Goal: Task Accomplishment & Management: Complete application form

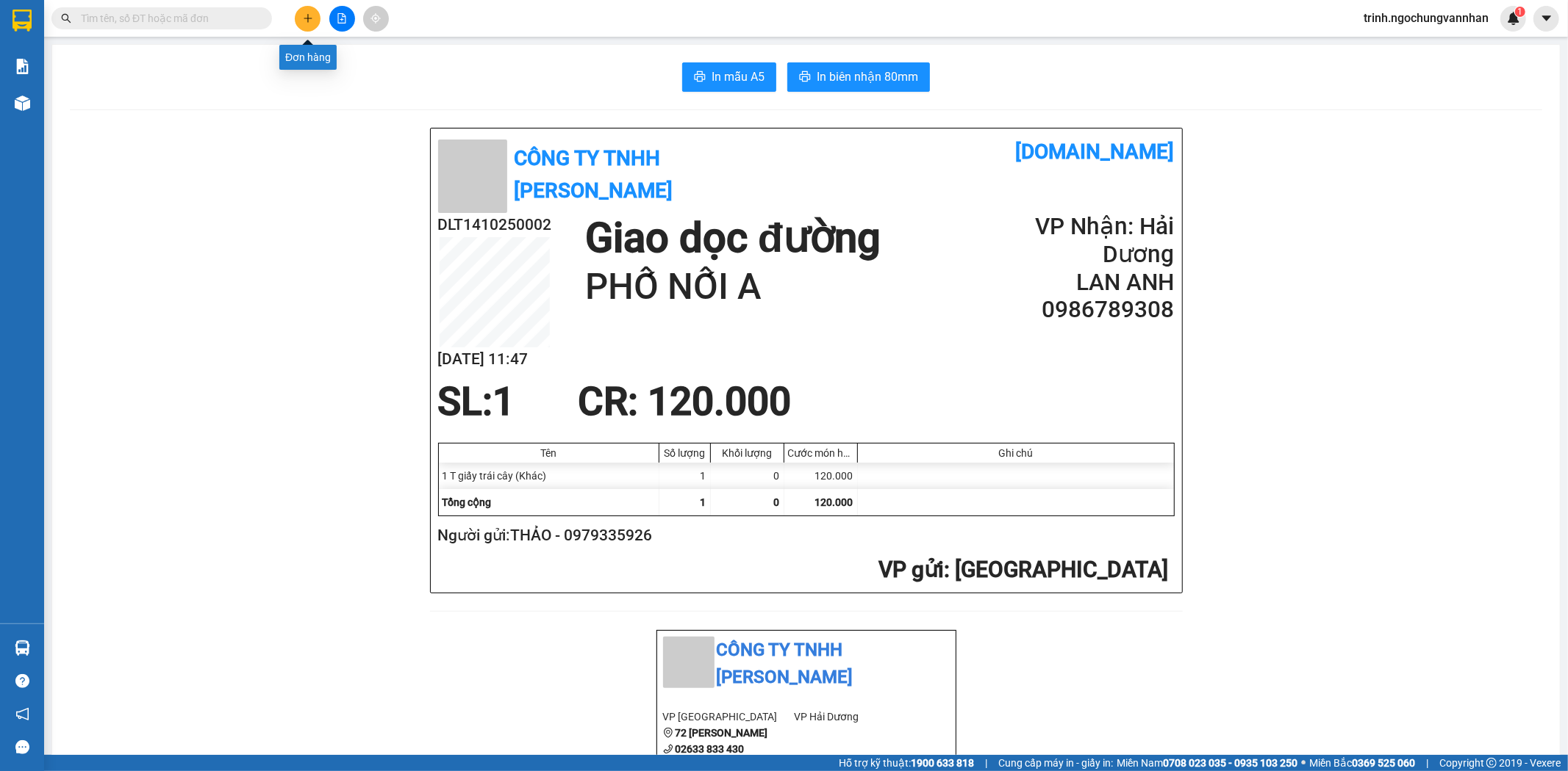
click at [314, 22] on button at bounding box center [307, 18] width 26 height 26
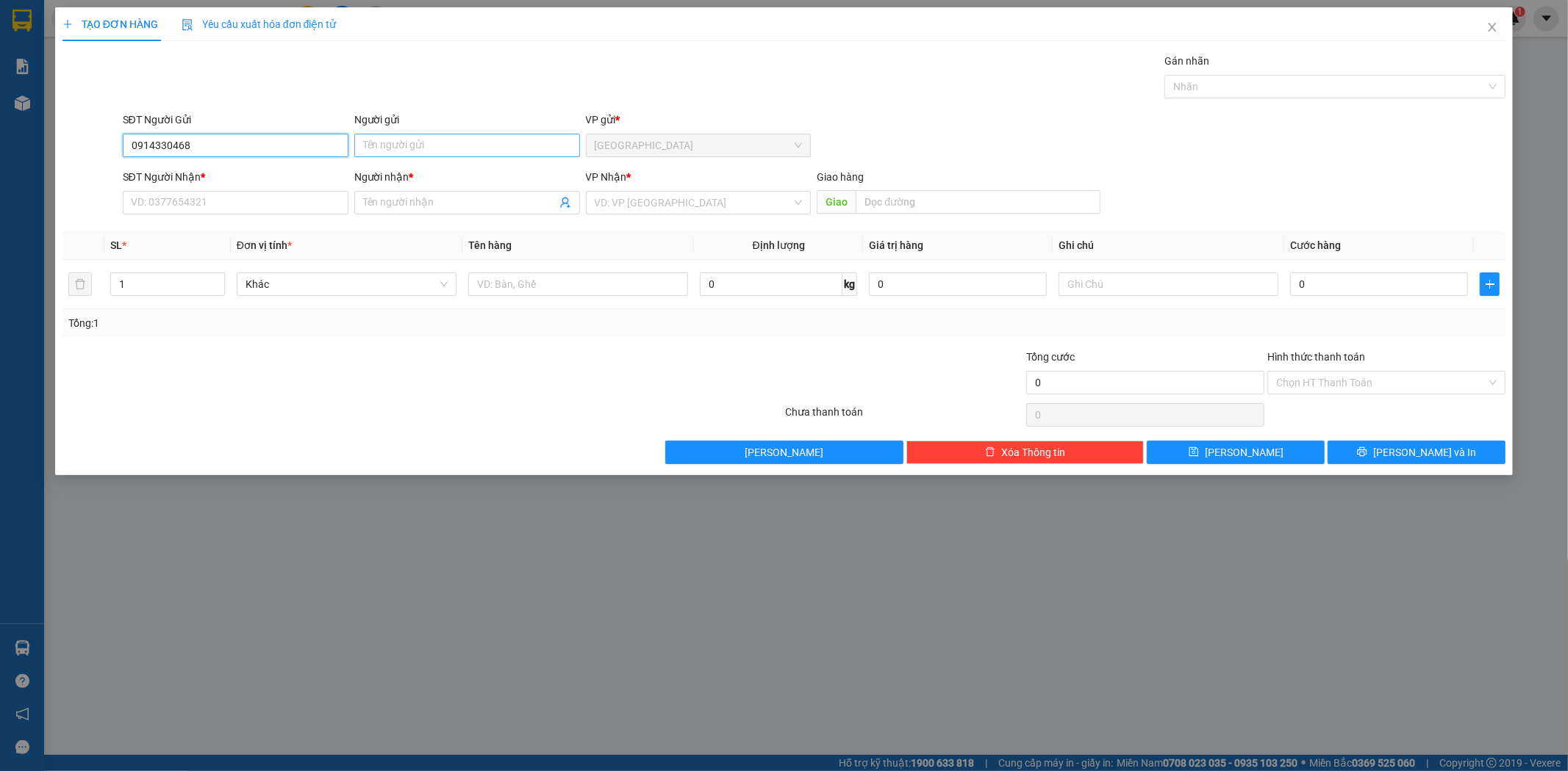
type input "0914330468"
click at [435, 134] on input "Người gửi" at bounding box center [467, 146] width 225 height 24
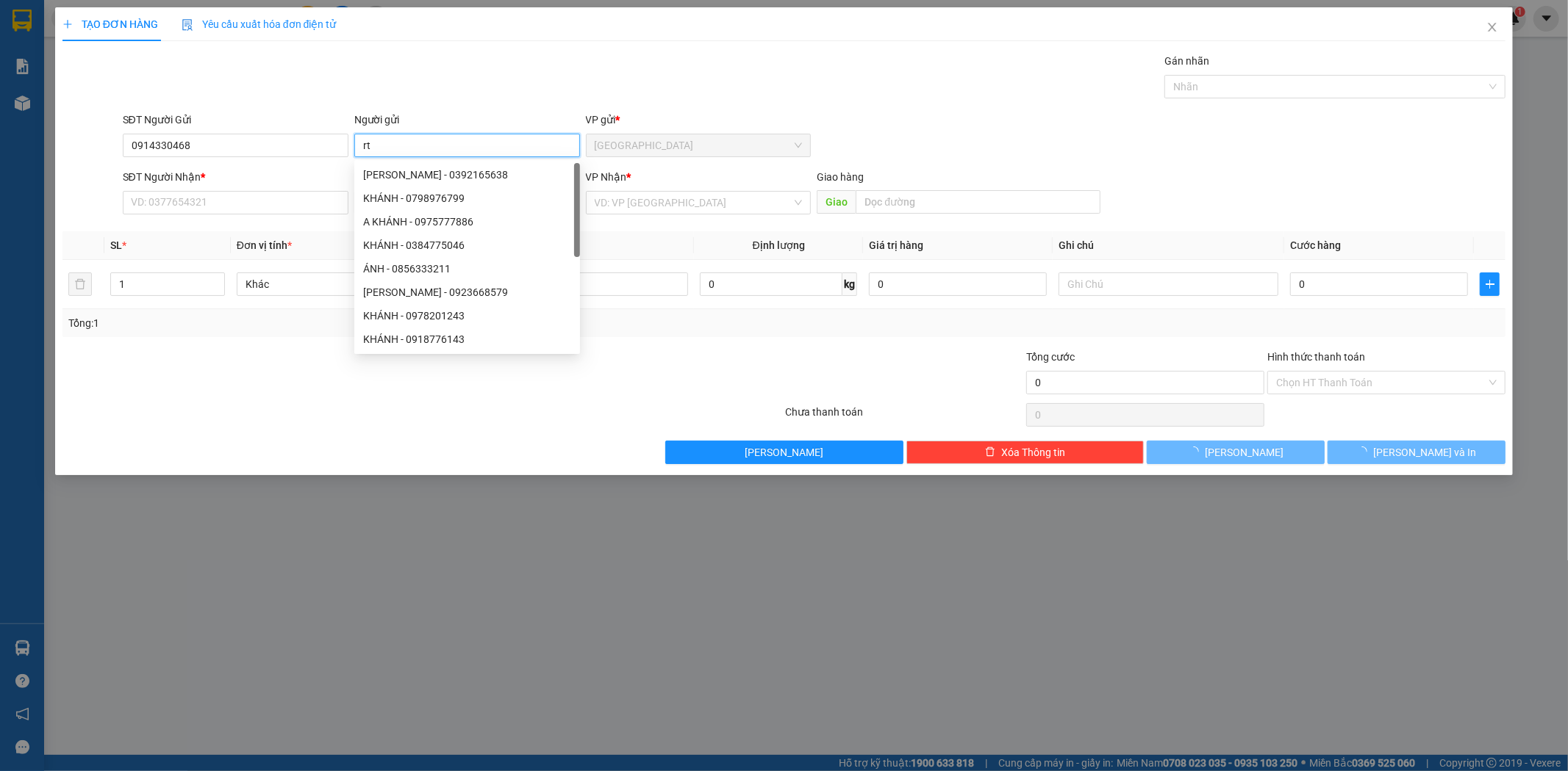
type input "r"
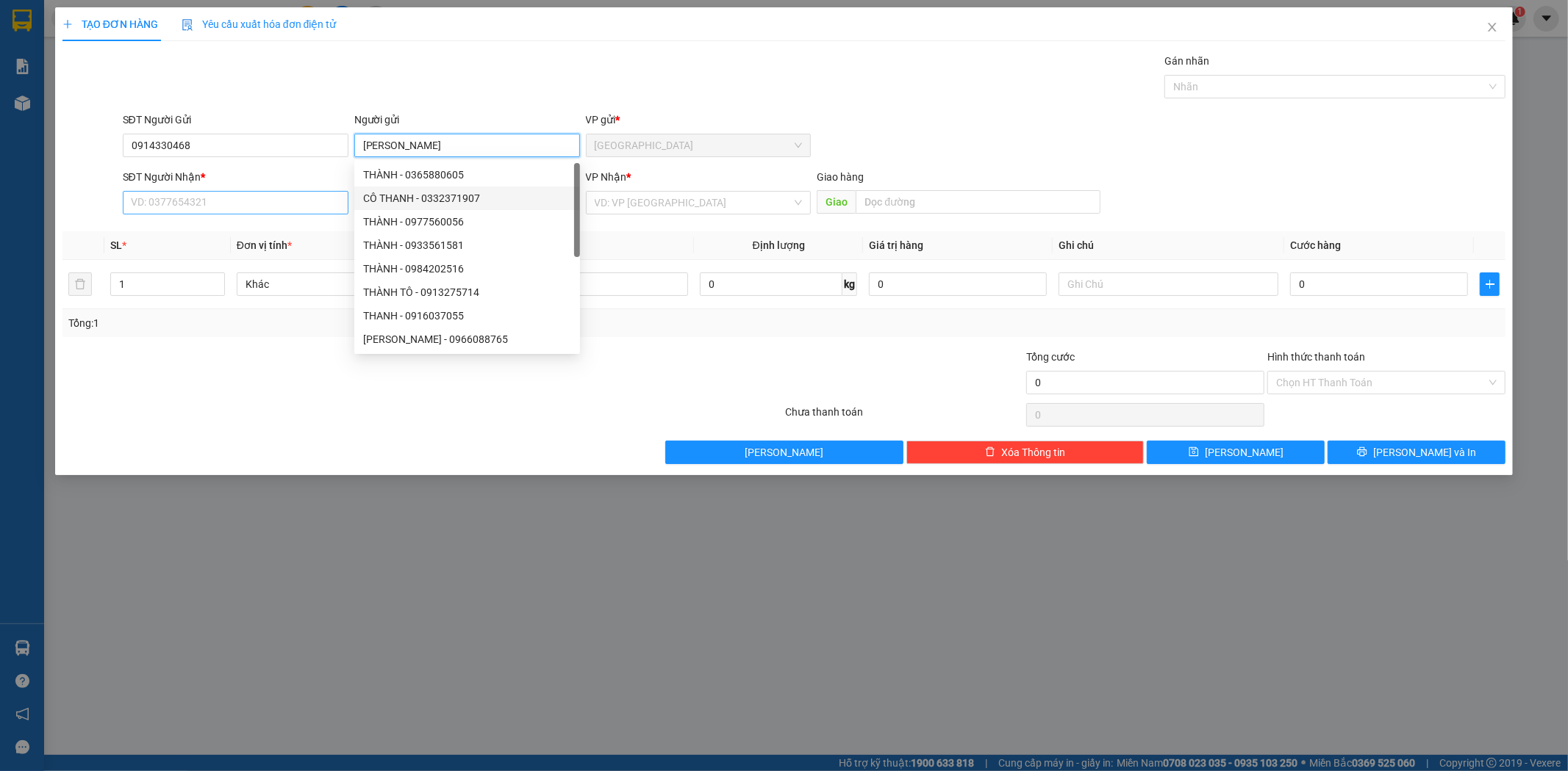
type input "[PERSON_NAME]"
click at [268, 207] on input "SĐT Người Nhận *" at bounding box center [236, 203] width 225 height 24
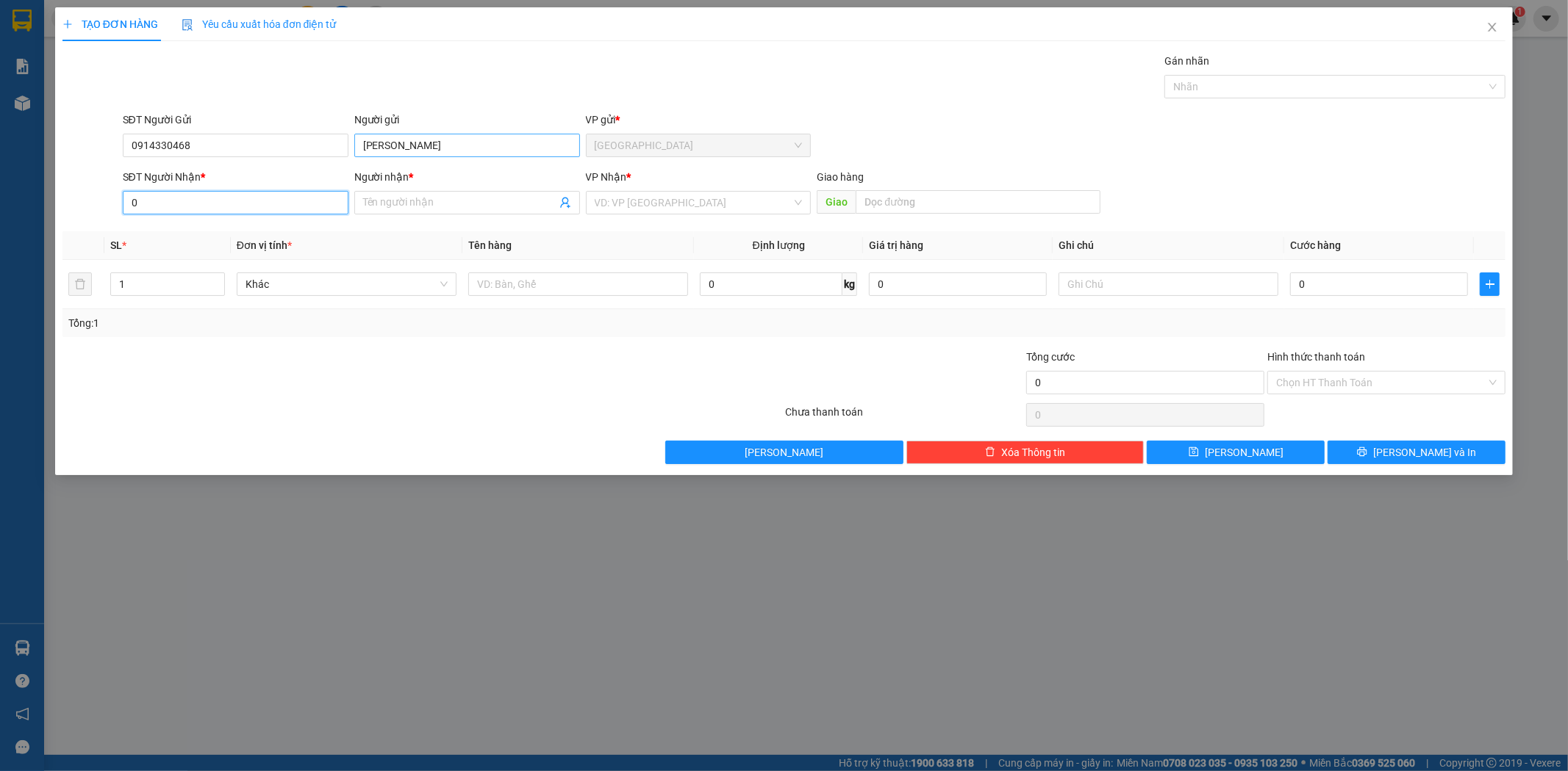
type input "0"
drag, startPoint x: 395, startPoint y: 148, endPoint x: 239, endPoint y: 178, distance: 158.9
click at [239, 178] on form "SĐT Người Gửi 0914330468 Người gửi Thanh VP gửi * [GEOGRAPHIC_DATA][PERSON_NAME…" at bounding box center [784, 166] width 1443 height 109
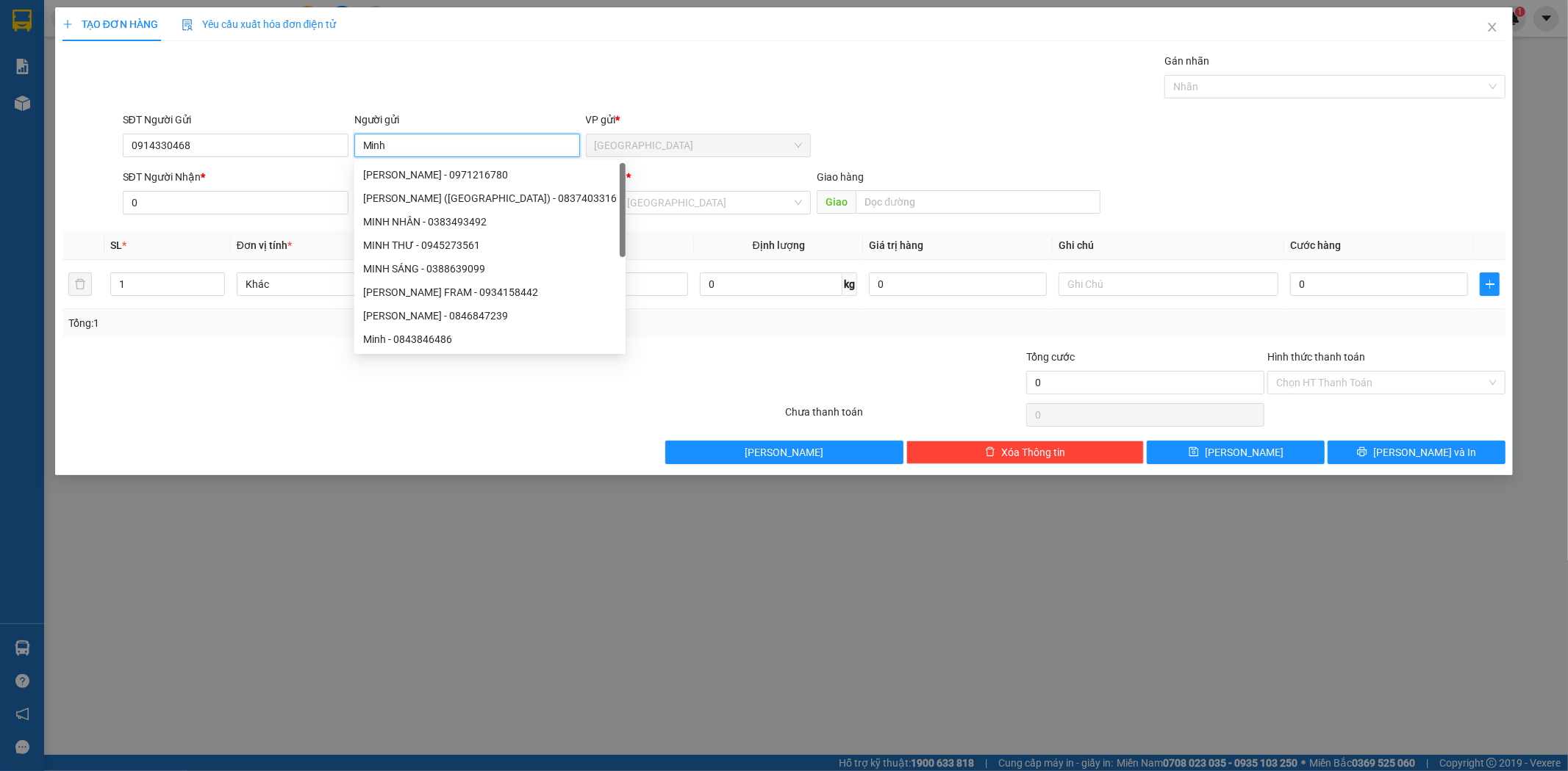
type input "Minh"
click at [147, 187] on div "SĐT Người Nhận *" at bounding box center [236, 180] width 225 height 22
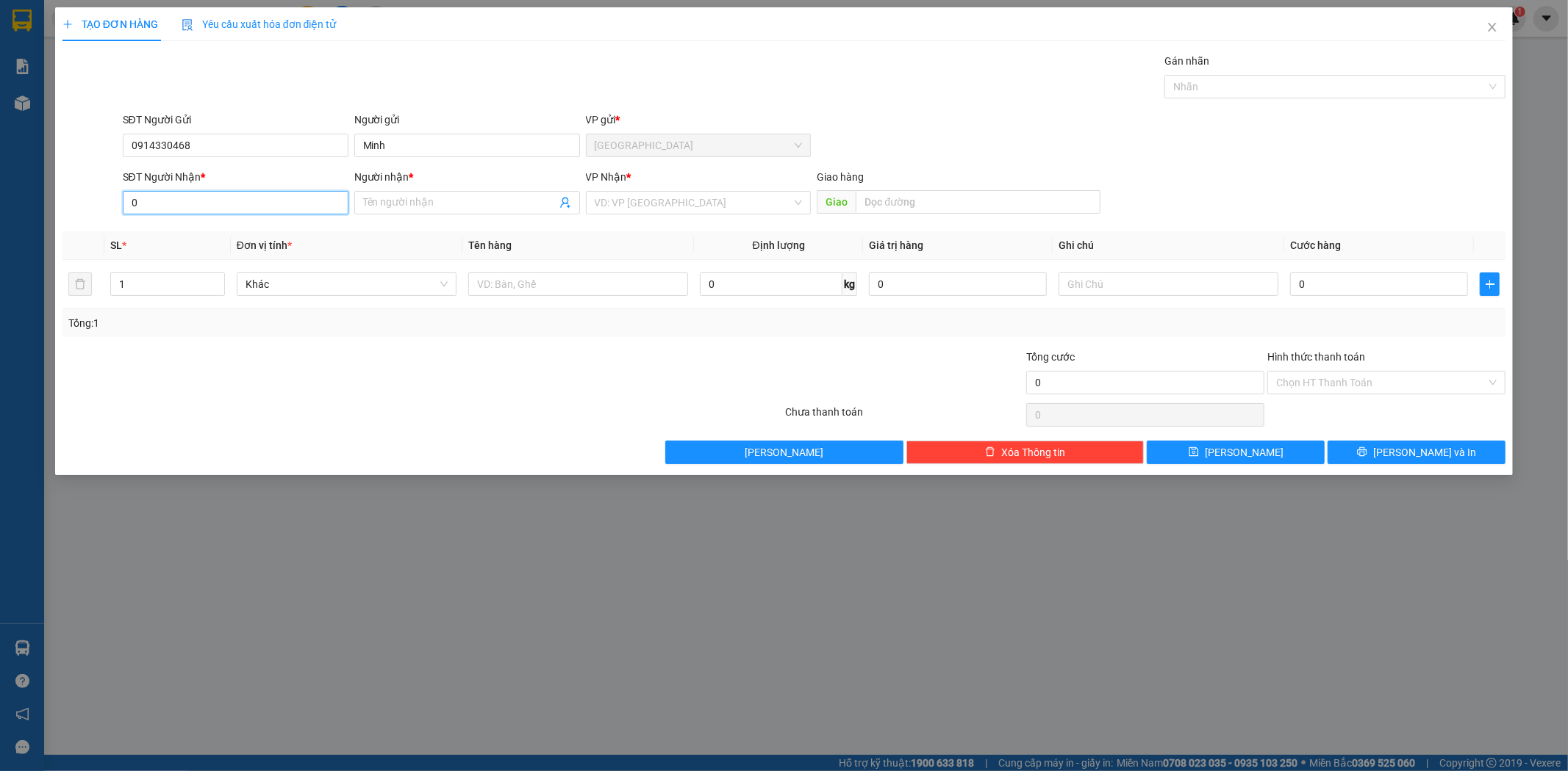
click at [146, 196] on input "0" at bounding box center [236, 203] width 225 height 24
type input "0965202537"
click at [455, 202] on input "Người nhận *" at bounding box center [460, 203] width 193 height 16
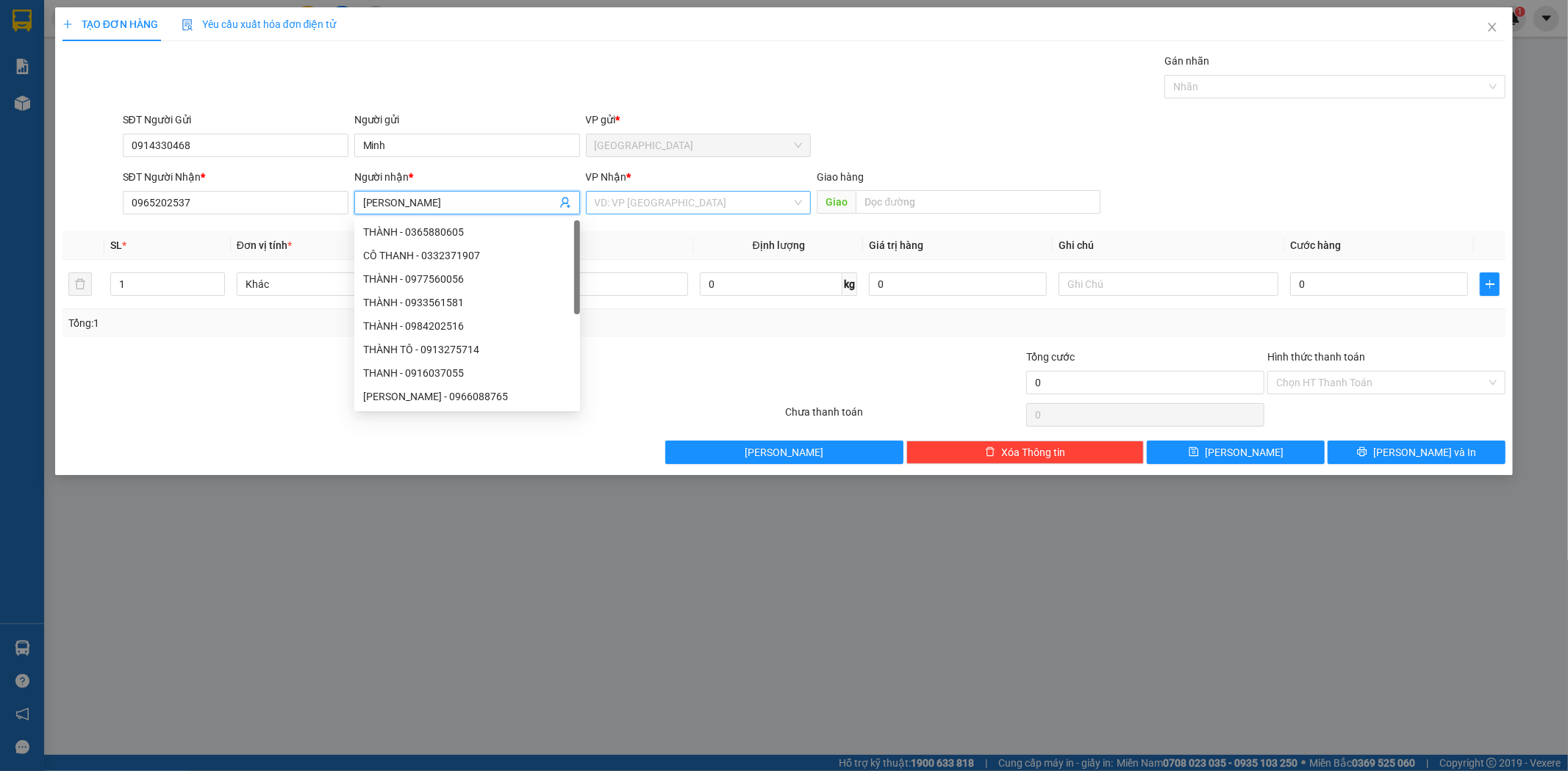
type input "[PERSON_NAME]"
click at [617, 194] on input "search" at bounding box center [693, 203] width 197 height 22
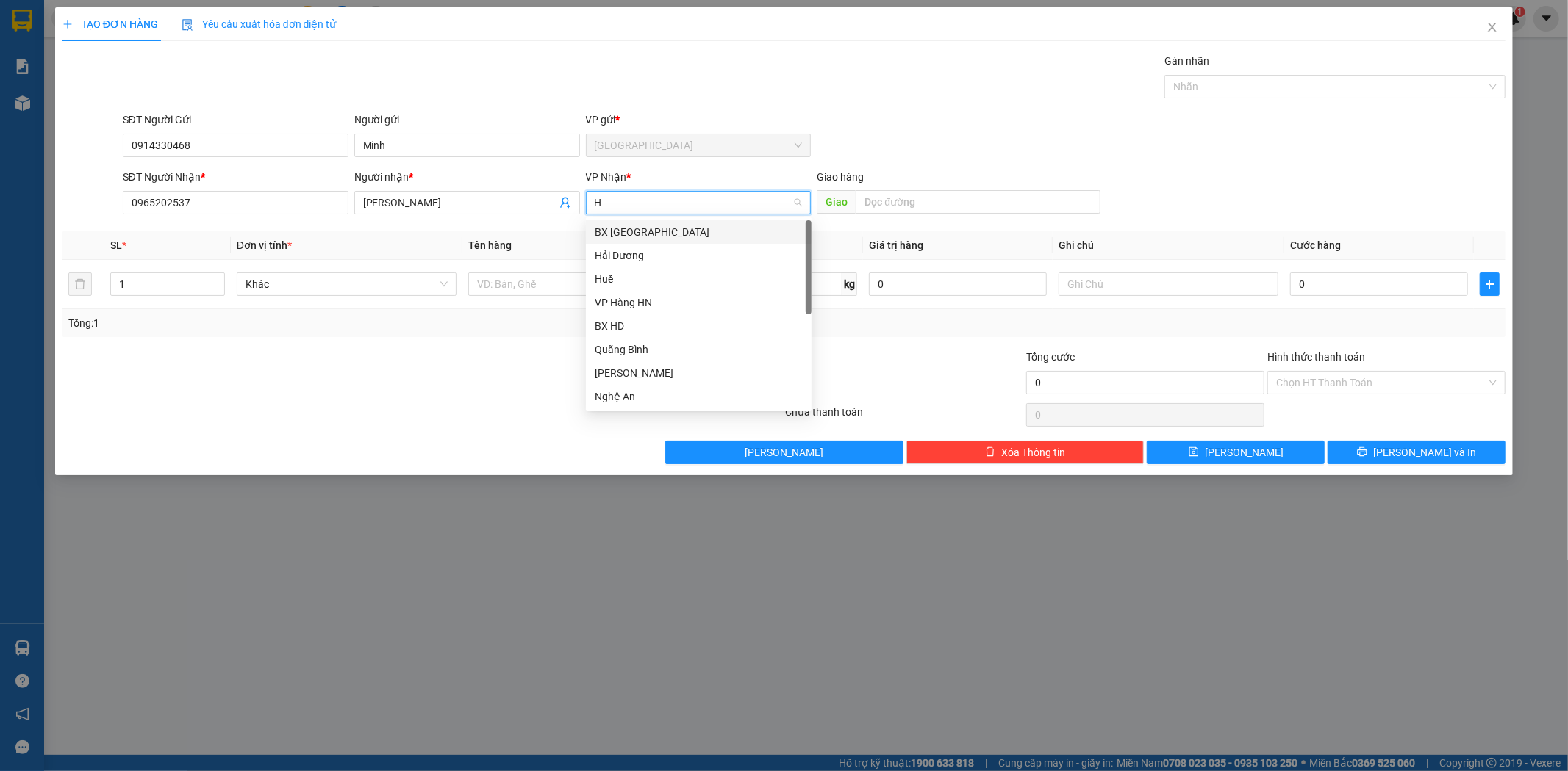
type input "Ha"
click at [629, 232] on div "Hải Dương" at bounding box center [699, 232] width 208 height 16
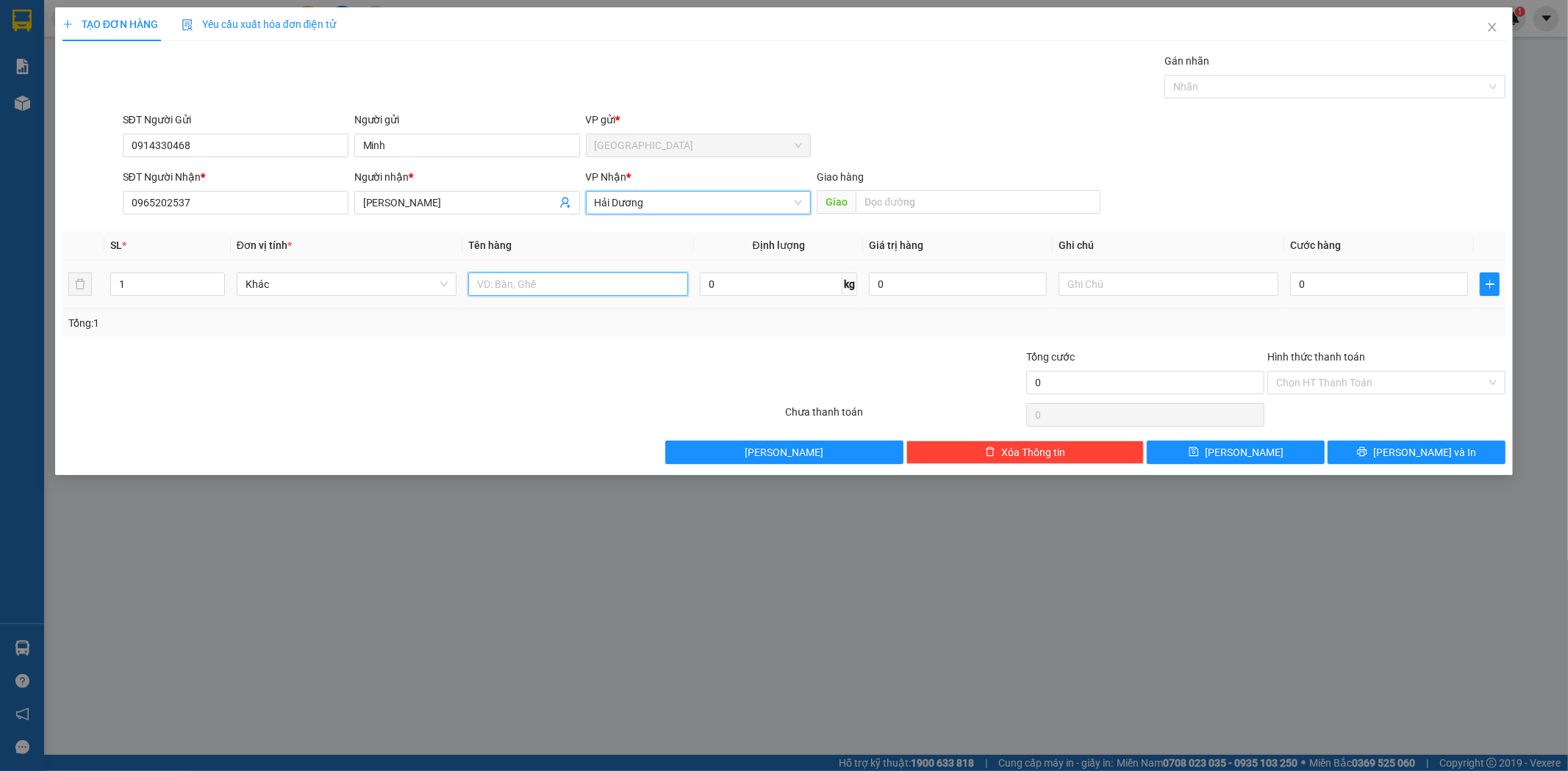
click at [567, 289] on input "text" at bounding box center [578, 284] width 220 height 24
type input "1 cây chè"
click at [1318, 292] on input "0" at bounding box center [1379, 284] width 178 height 24
type input "2"
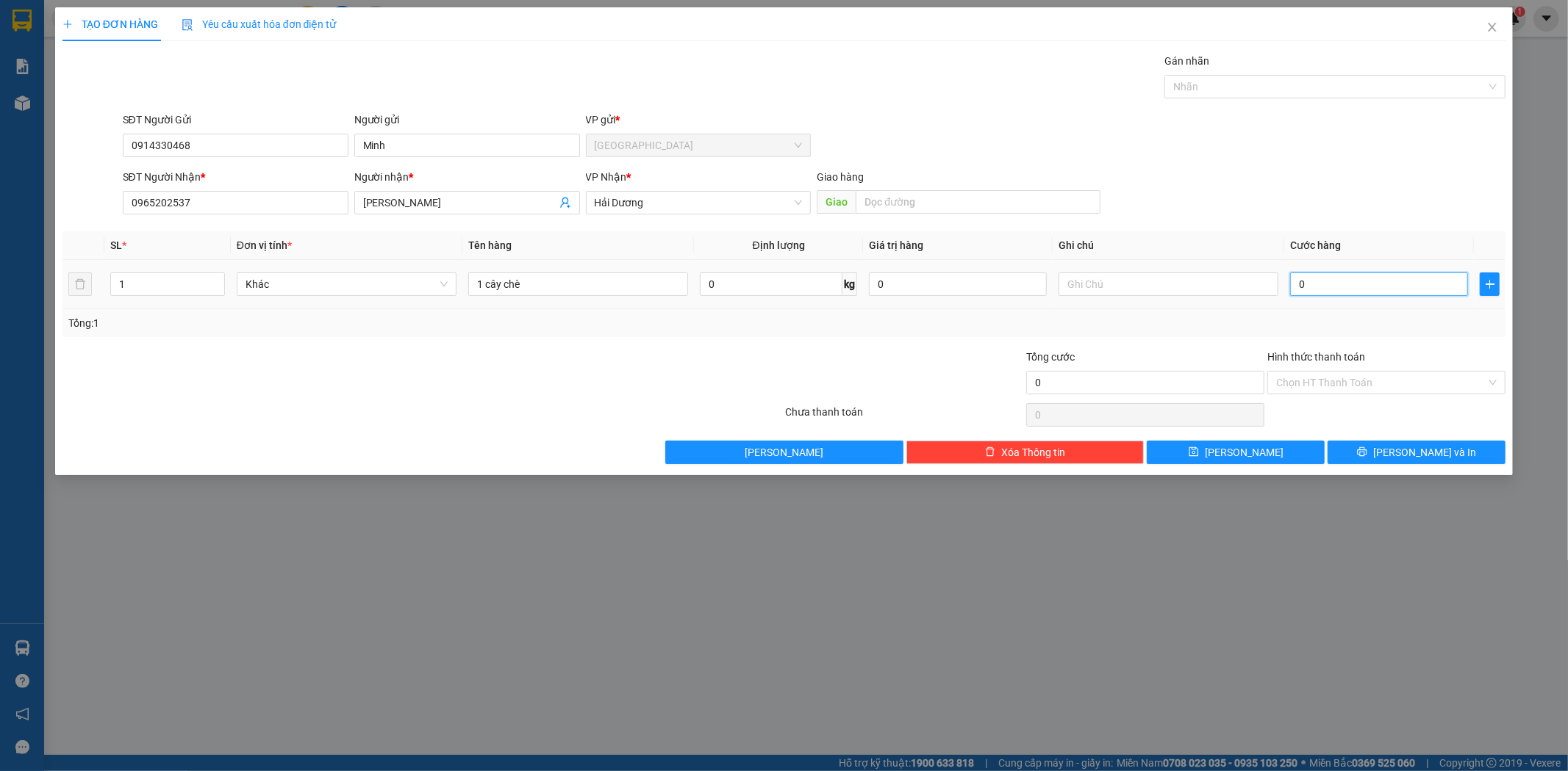
type input "2"
type input "20"
type input "200"
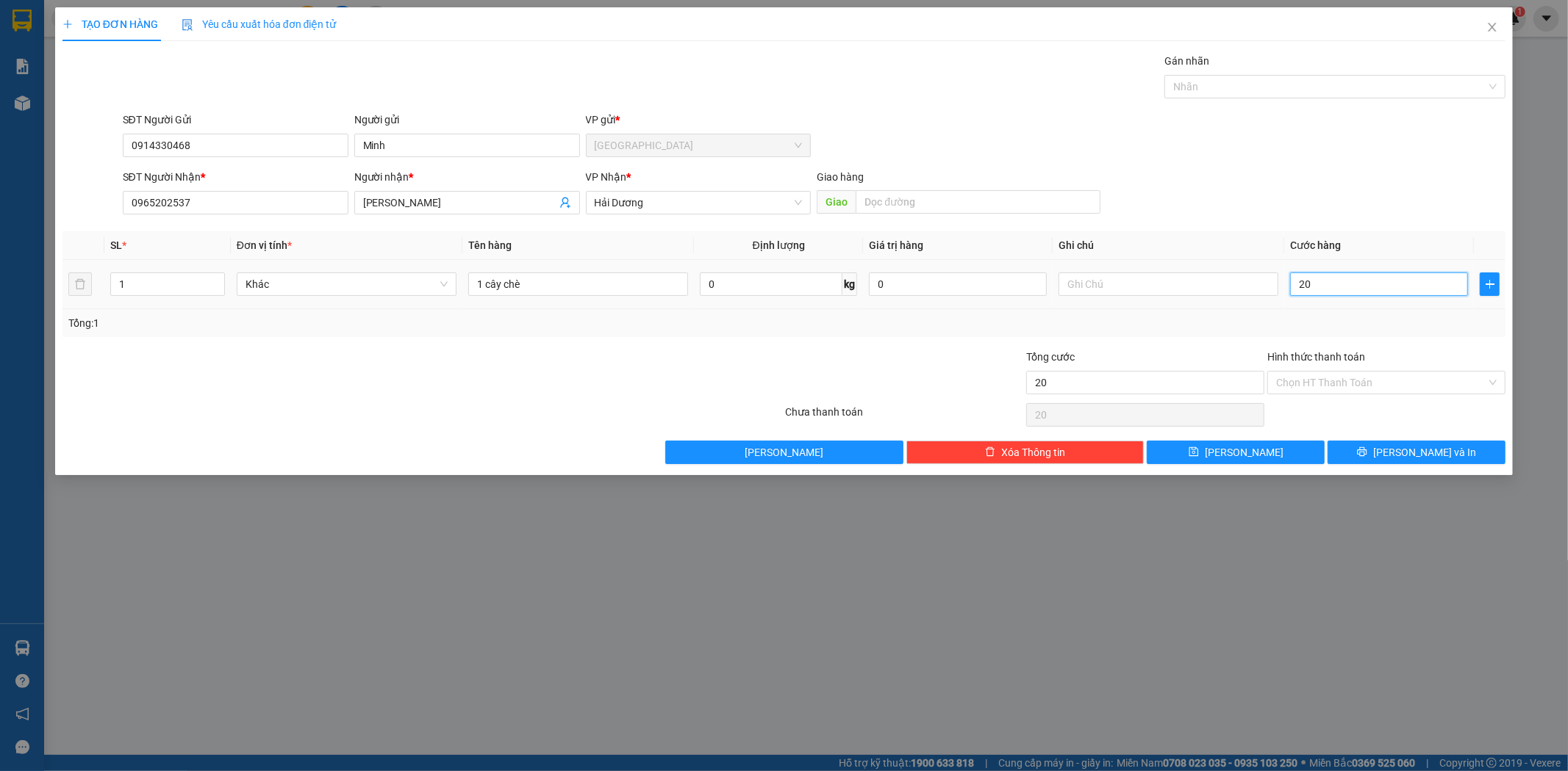
type input "200"
type input "2.000"
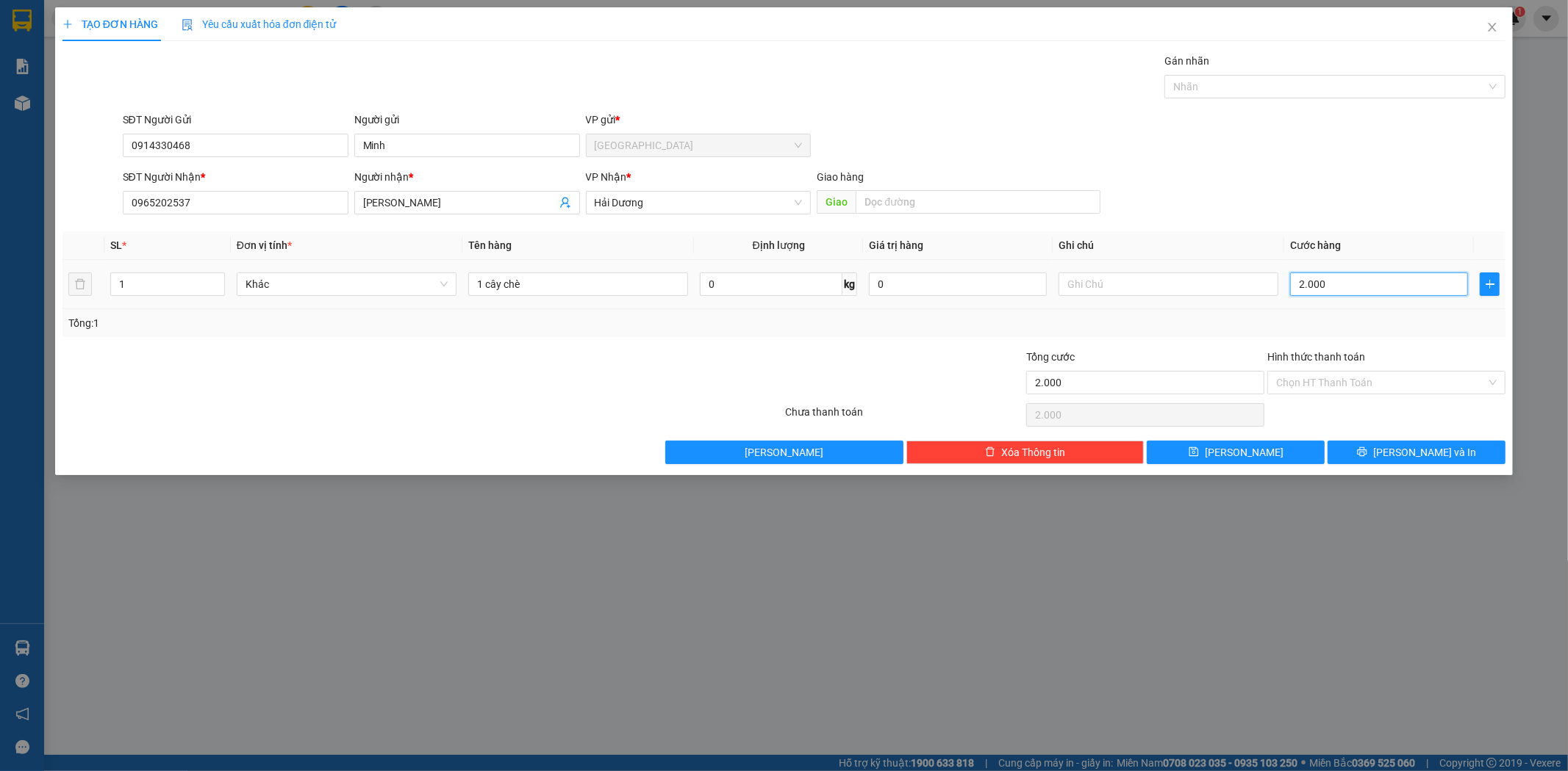
type input "20.000"
type input "200.000"
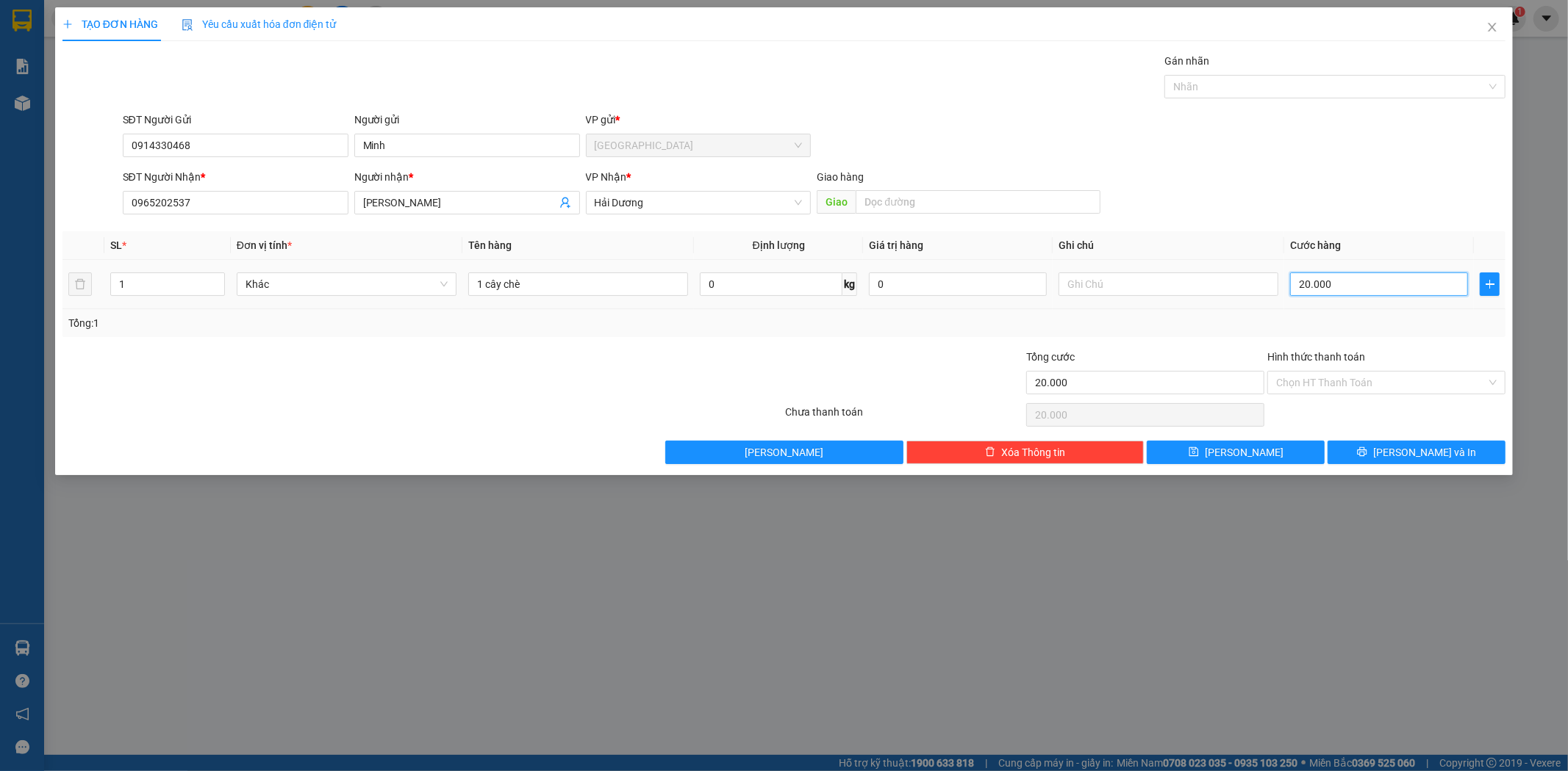
type input "200.000"
click at [1325, 387] on input "Hình thức thanh toán" at bounding box center [1381, 383] width 210 height 22
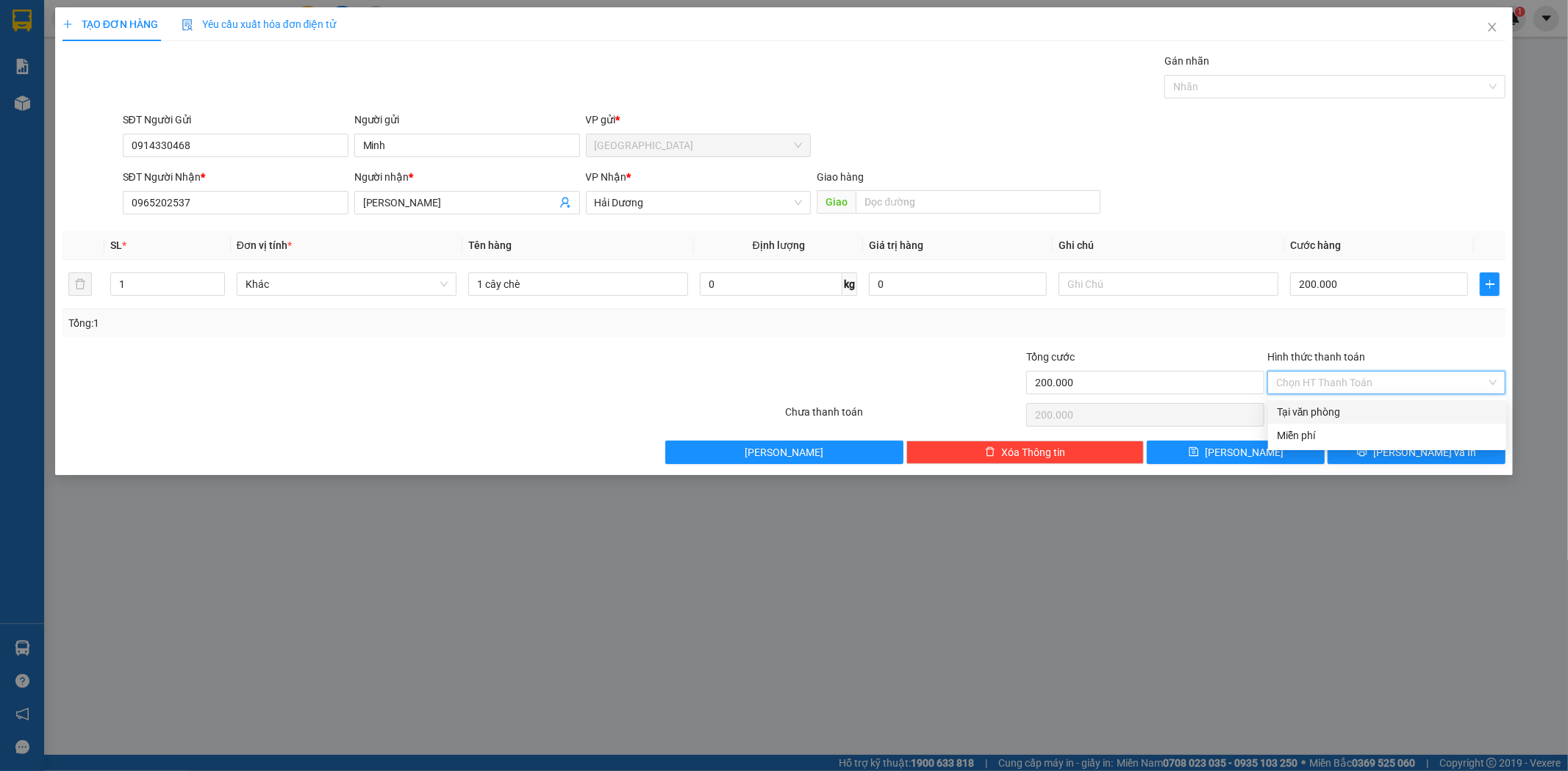
click at [1325, 415] on div "Tại văn phòng" at bounding box center [1387, 412] width 220 height 16
type input "0"
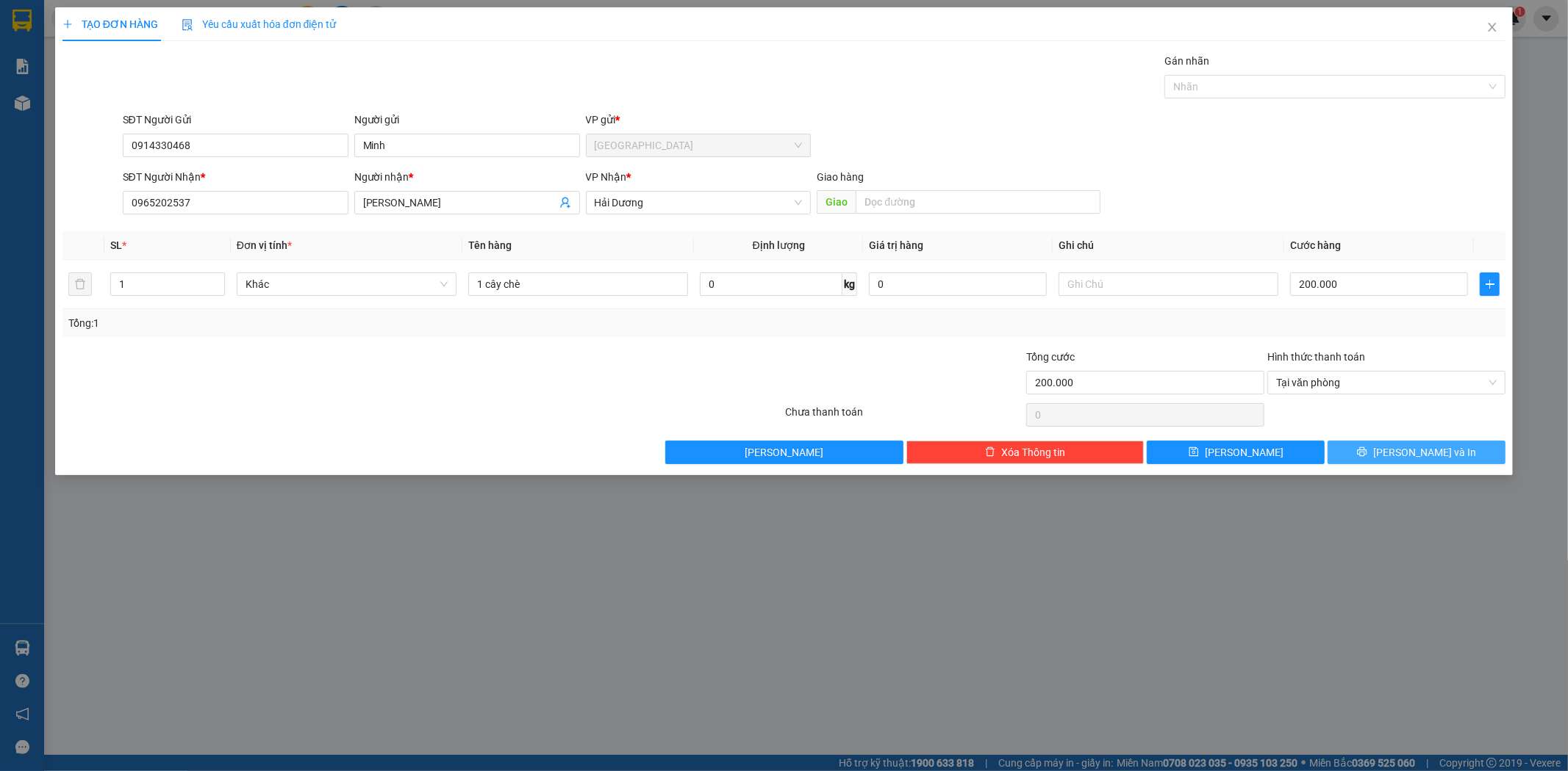
click at [1396, 446] on button "[PERSON_NAME] và In" at bounding box center [1415, 452] width 178 height 24
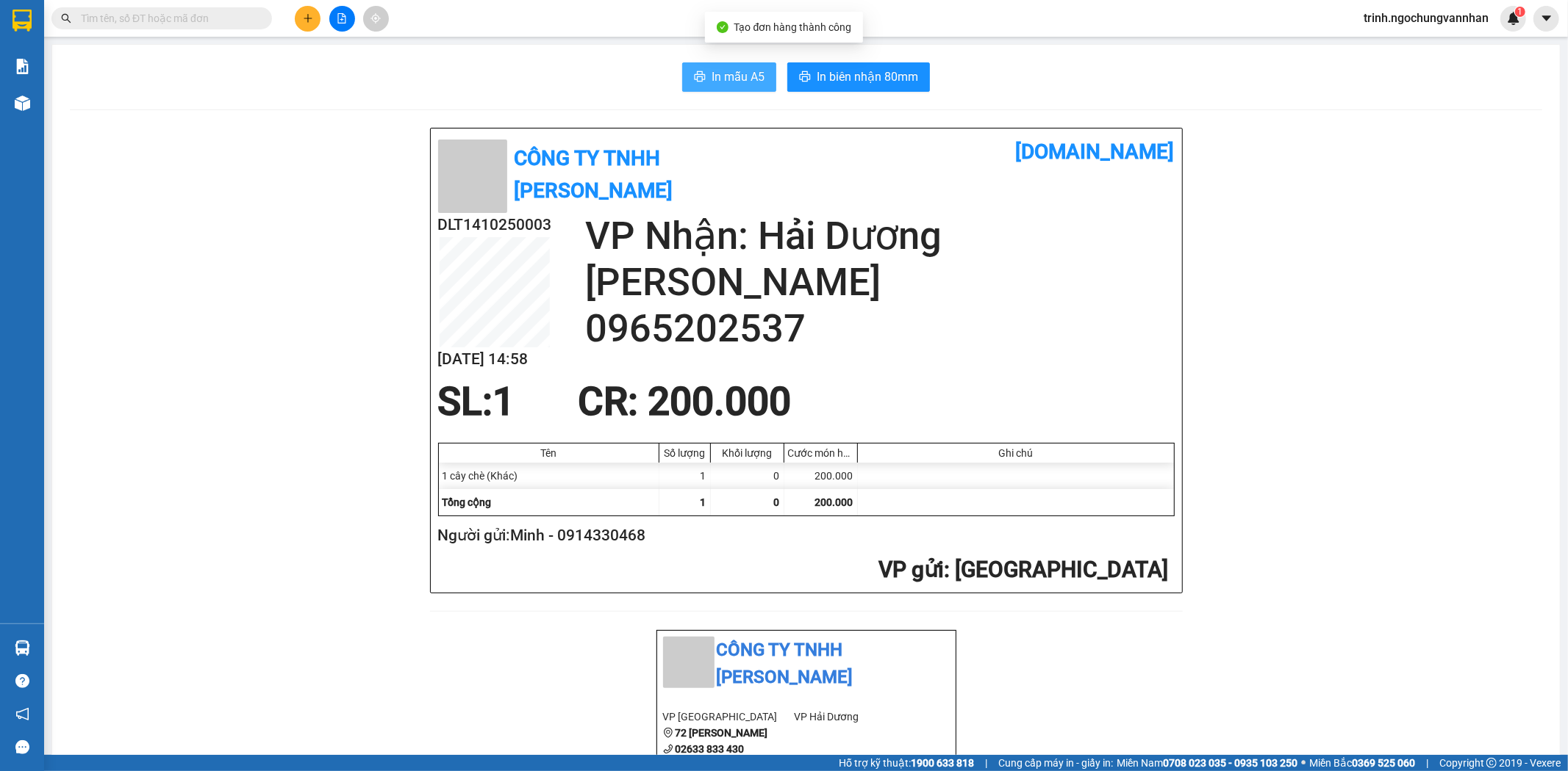
click at [714, 67] on button "In mẫu A5" at bounding box center [729, 77] width 94 height 29
